Goal: Task Accomplishment & Management: Complete application form

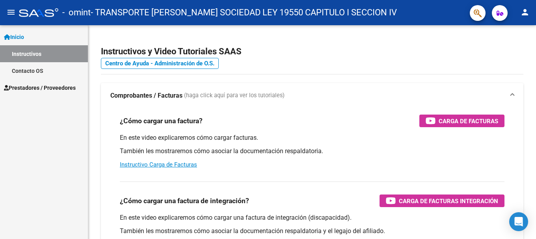
click at [29, 87] on span "Prestadores / Proveedores" at bounding box center [40, 88] width 72 height 9
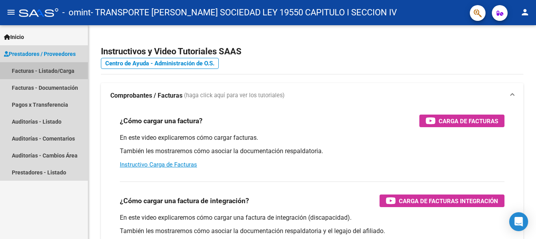
click at [35, 69] on link "Facturas - Listado/Carga" at bounding box center [44, 70] width 88 height 17
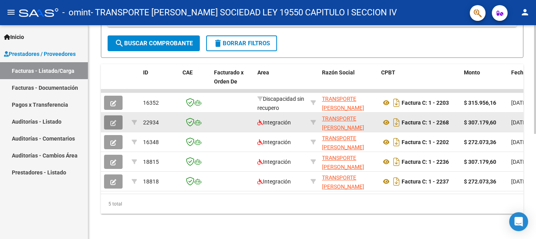
click at [112, 120] on icon "button" at bounding box center [113, 123] width 6 height 6
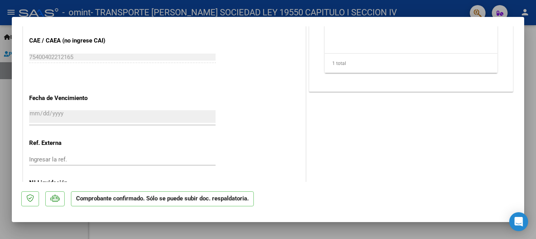
scroll to position [355, 0]
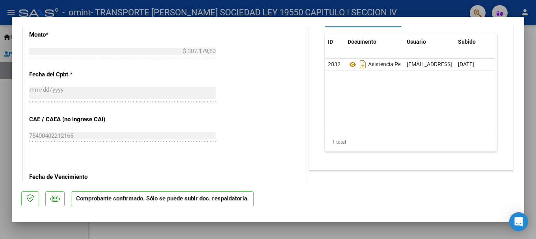
click at [5, 37] on div at bounding box center [268, 119] width 536 height 239
type input "$ 0,00"
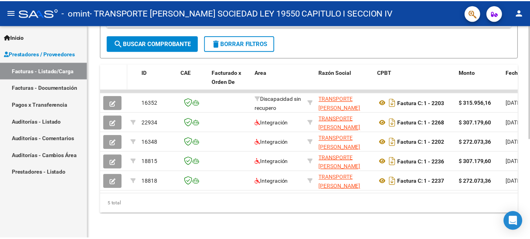
scroll to position [207, 0]
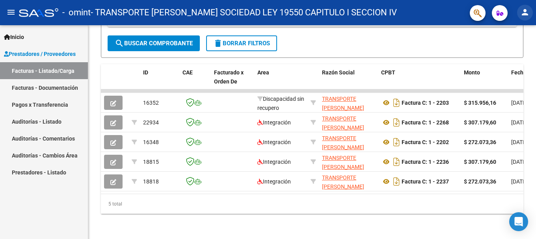
click at [522, 12] on mat-icon "person" at bounding box center [524, 11] width 9 height 9
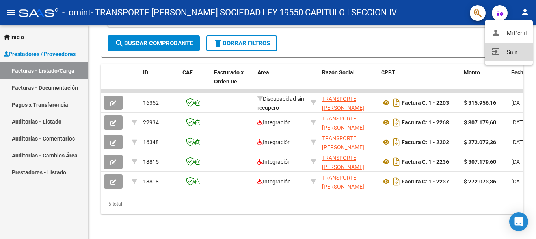
click at [504, 49] on button "exit_to_app Salir" at bounding box center [509, 52] width 48 height 19
